Goal: Transaction & Acquisition: Download file/media

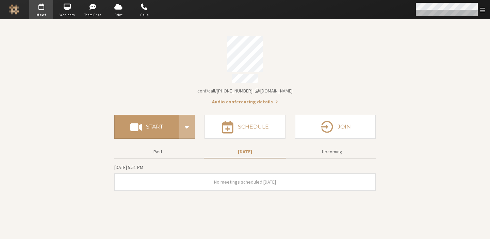
click at [479, 8] on div "Open menu" at bounding box center [450, 9] width 80 height 19
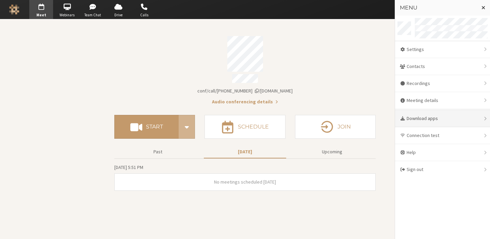
click at [432, 114] on div "Download apps" at bounding box center [442, 118] width 95 height 17
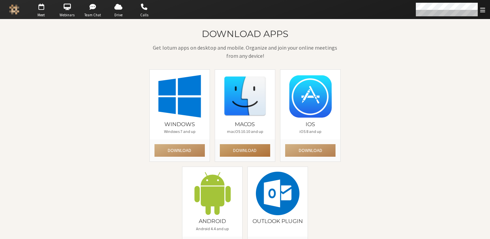
click at [239, 151] on button "Download" at bounding box center [245, 150] width 50 height 13
